Goal: Navigation & Orientation: Understand site structure

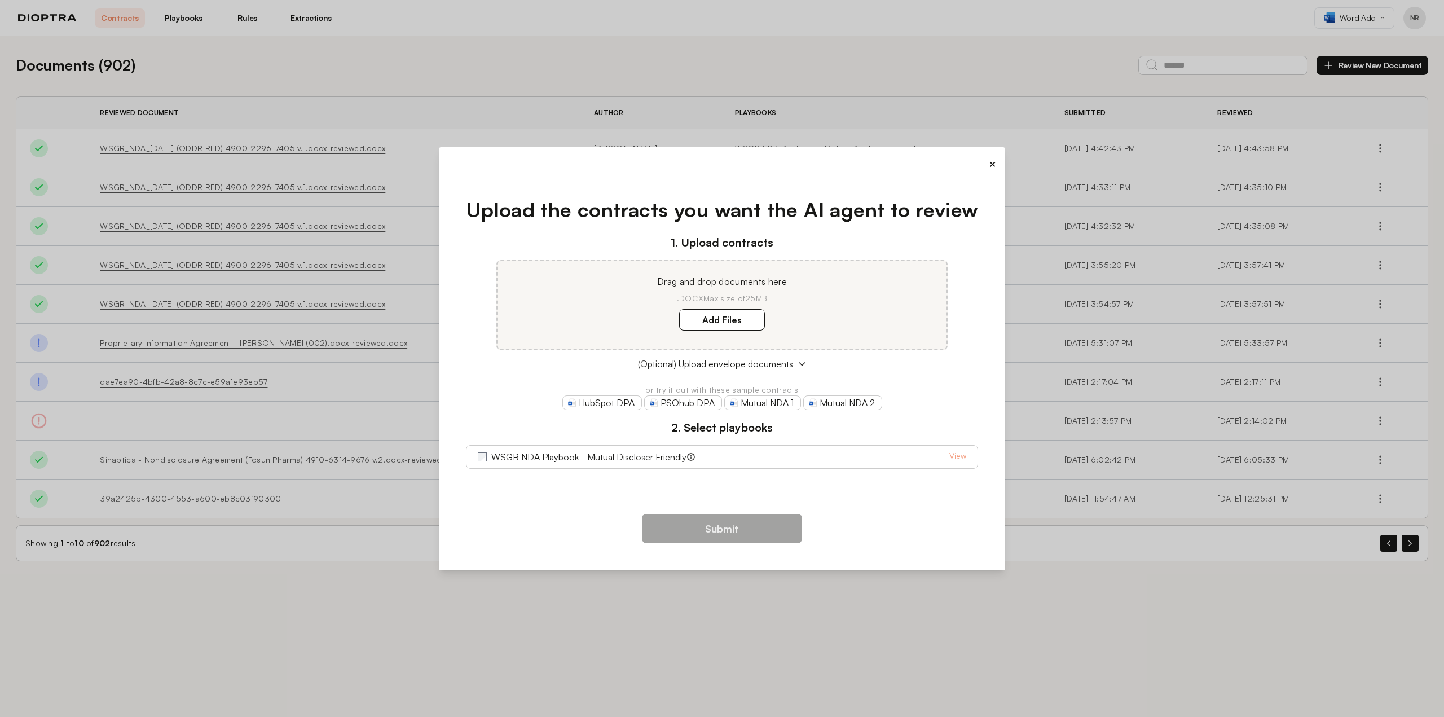
click at [926, 461] on div "WSGR NDA Playbook - Mutual Discloser Friendly View" at bounding box center [722, 457] width 489 height 14
click at [989, 164] on button "×" at bounding box center [992, 164] width 7 height 16
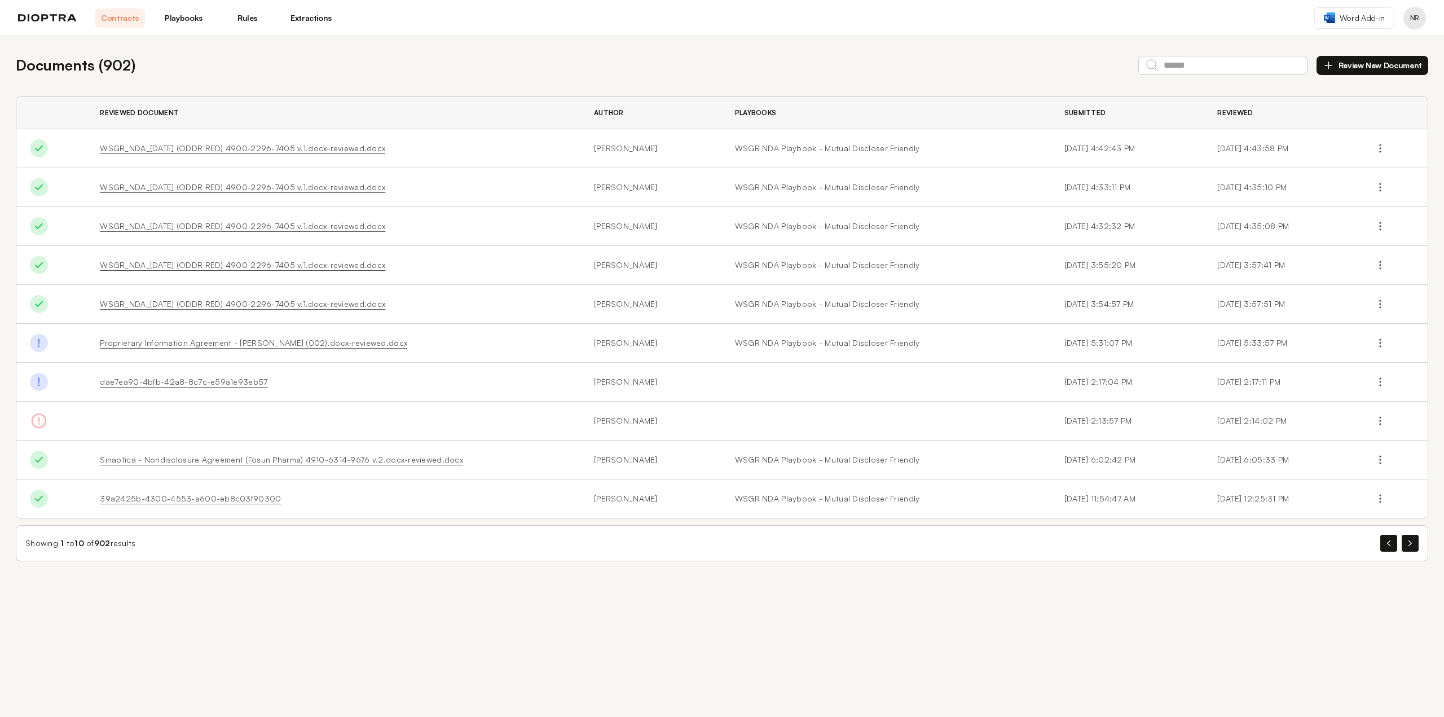
click at [186, 14] on link "Playbooks" at bounding box center [183, 17] width 50 height 19
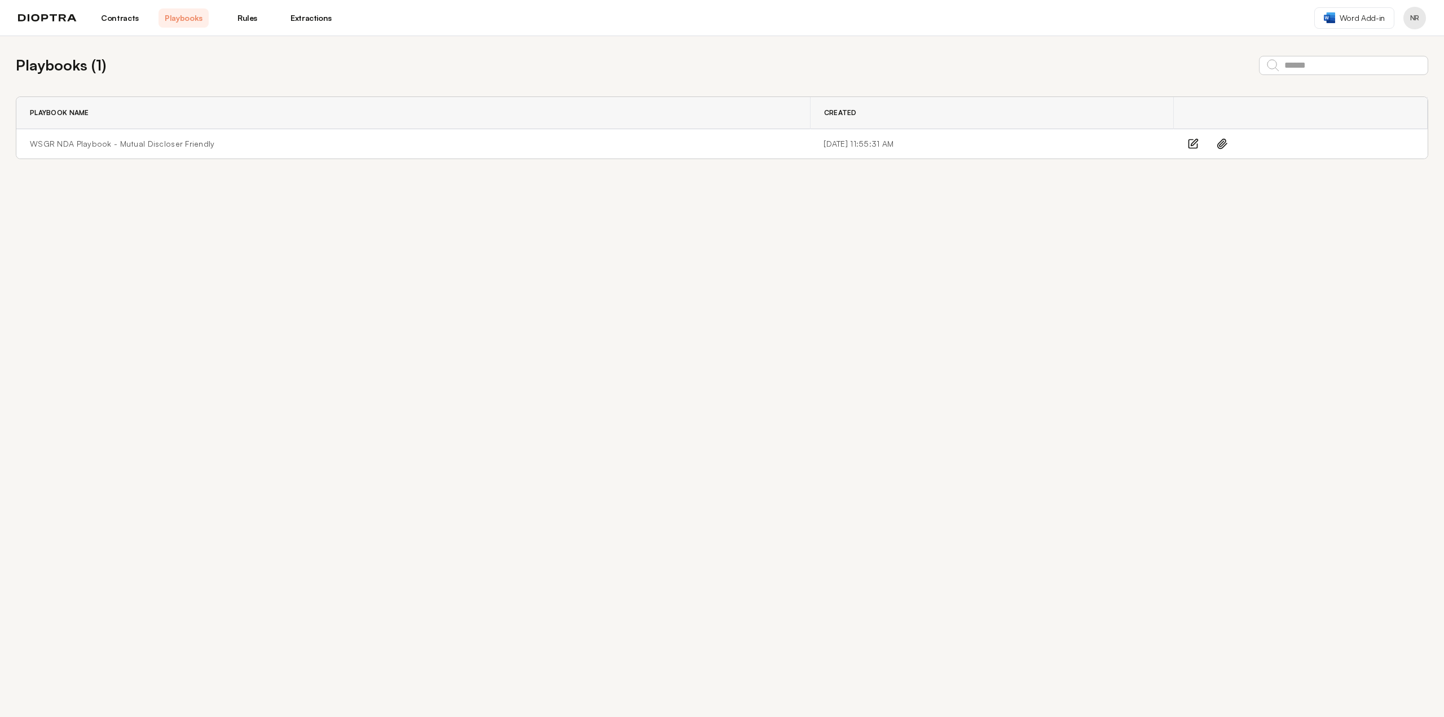
click at [245, 17] on link "Rules" at bounding box center [247, 17] width 50 height 19
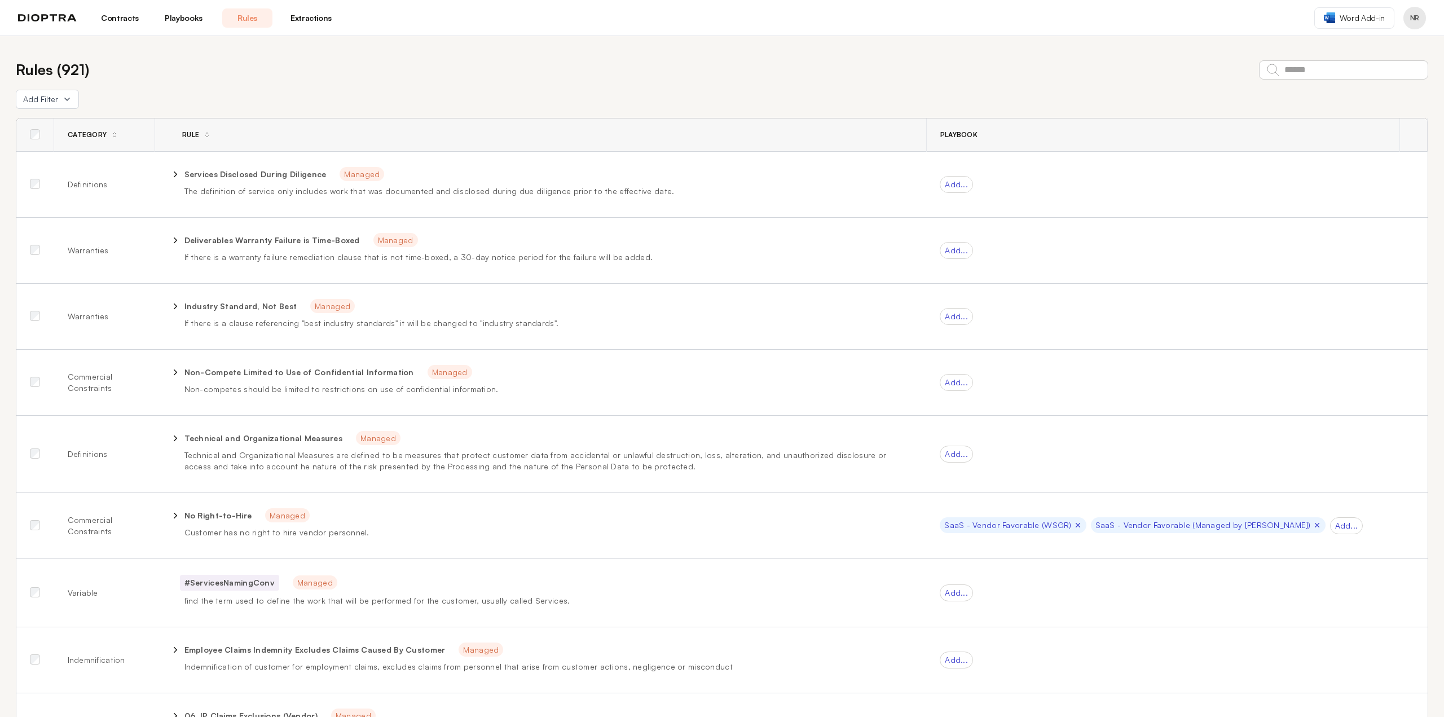
click at [315, 19] on link "Extractions" at bounding box center [311, 17] width 50 height 19
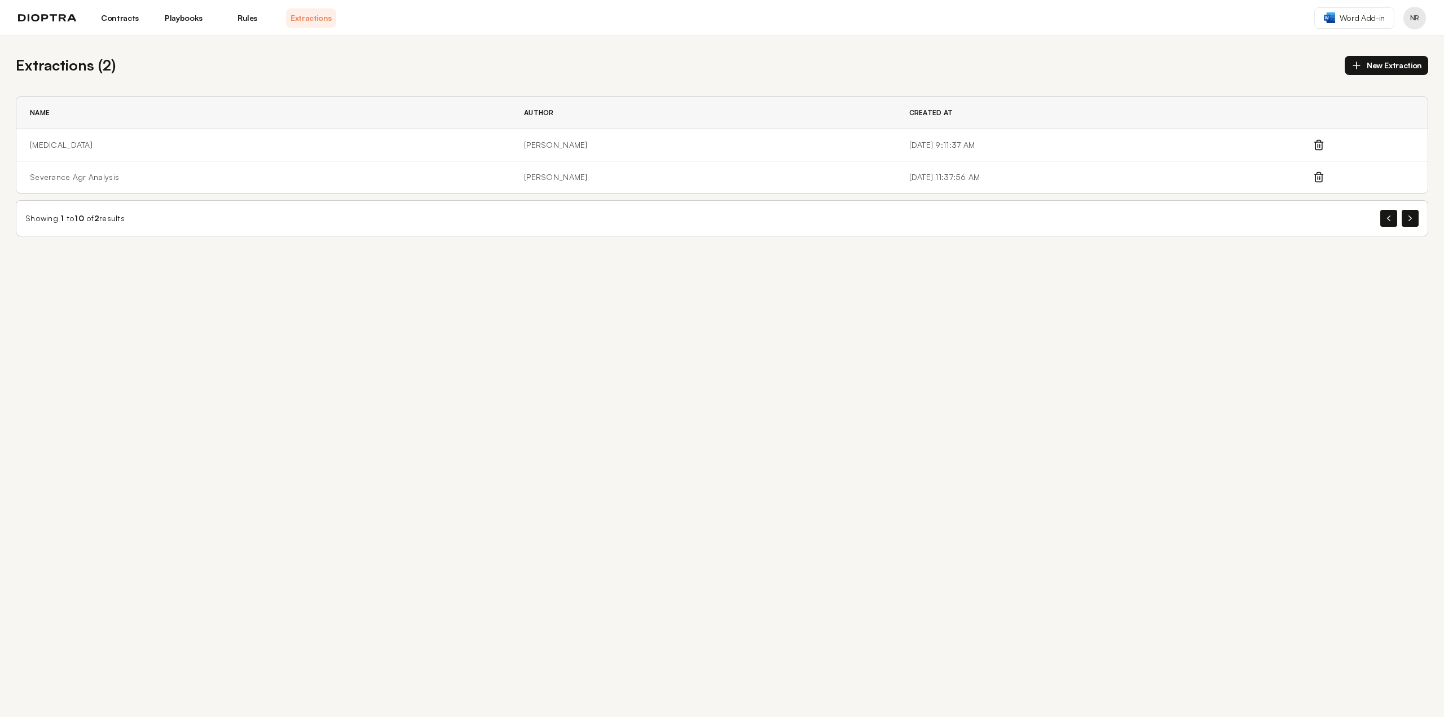
click at [50, 19] on img at bounding box center [47, 18] width 59 height 8
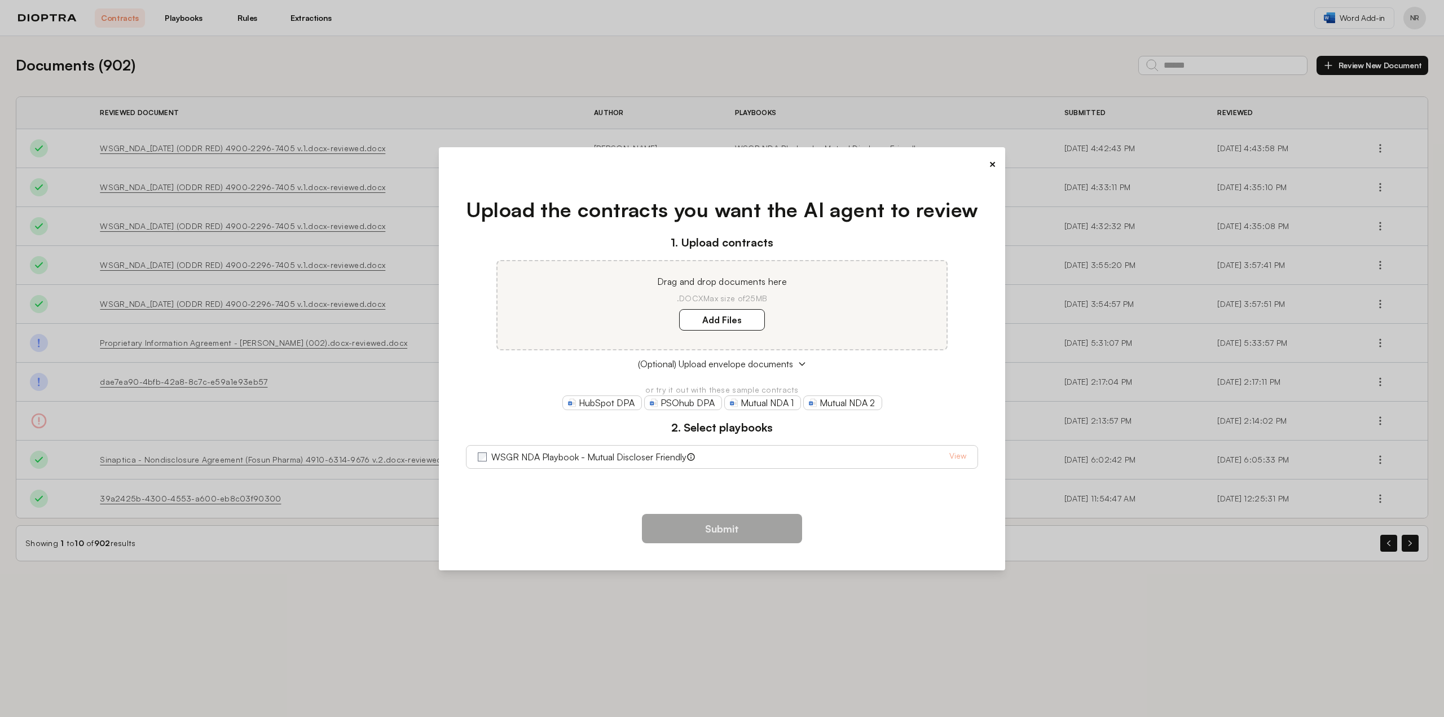
click at [989, 166] on button "×" at bounding box center [992, 164] width 7 height 16
